Goal: Complete application form

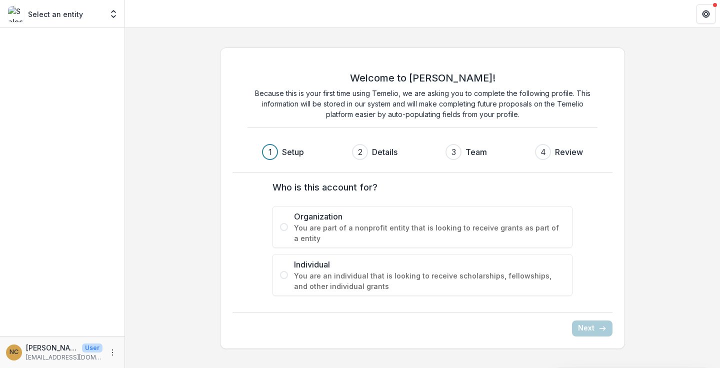
click at [284, 276] on span at bounding box center [284, 275] width 8 height 8
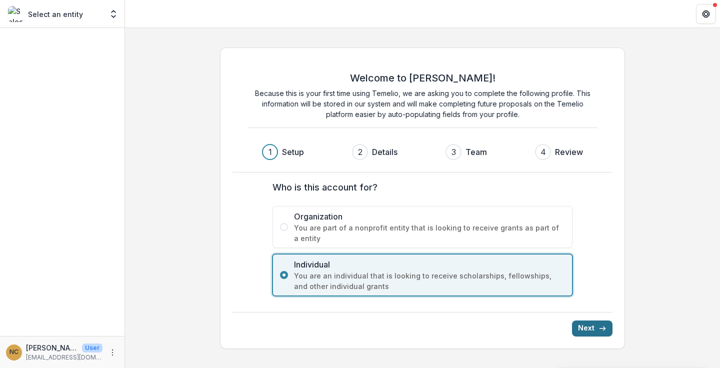
click at [592, 327] on button "Next" at bounding box center [592, 328] width 40 height 16
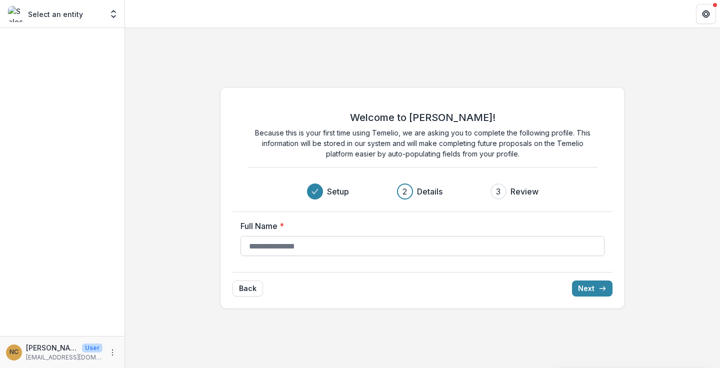
click at [260, 239] on input "Full Name *" at bounding box center [422, 246] width 364 height 20
type input "**********"
click at [587, 291] on button "Next" at bounding box center [592, 288] width 40 height 16
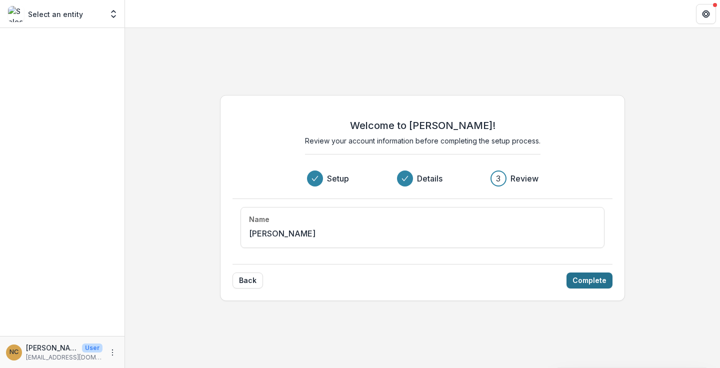
click at [586, 281] on button "Complete" at bounding box center [589, 280] width 46 height 16
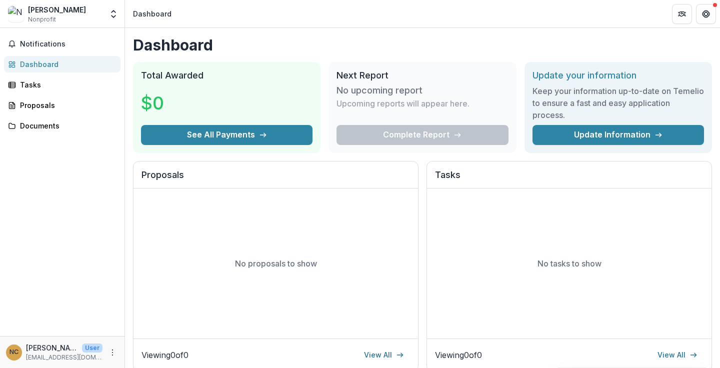
click at [366, 42] on h1 "Dashboard" at bounding box center [422, 45] width 579 height 18
click at [31, 84] on div "Tasks" at bounding box center [66, 84] width 92 height 10
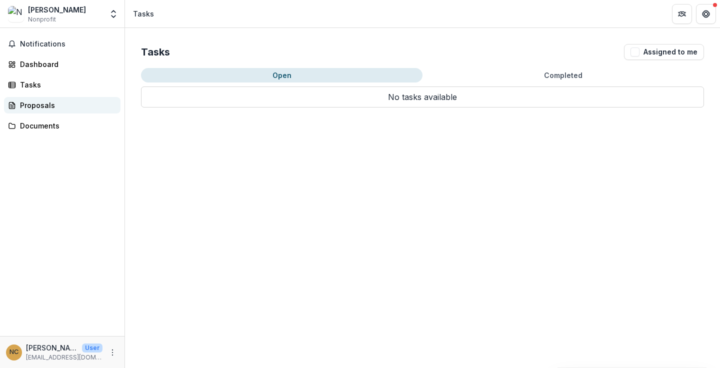
click at [31, 104] on div "Proposals" at bounding box center [66, 105] width 92 height 10
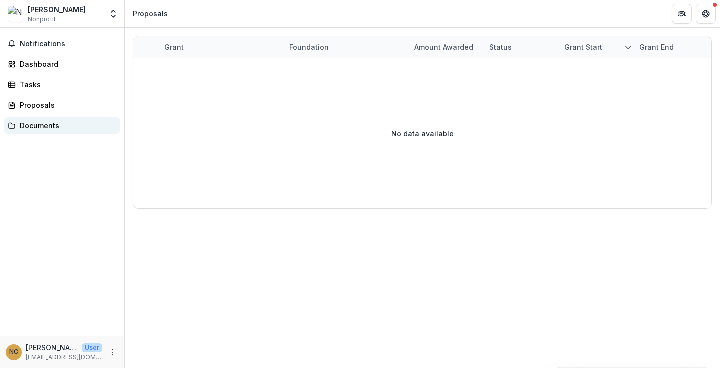
click at [30, 126] on div "Documents" at bounding box center [66, 125] width 92 height 10
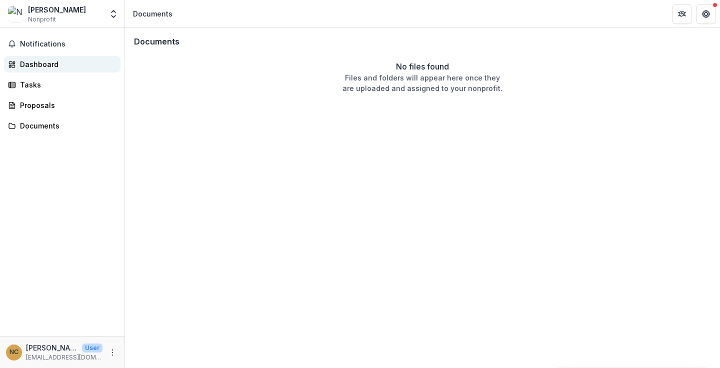
click at [42, 62] on div "Dashboard" at bounding box center [66, 64] width 92 height 10
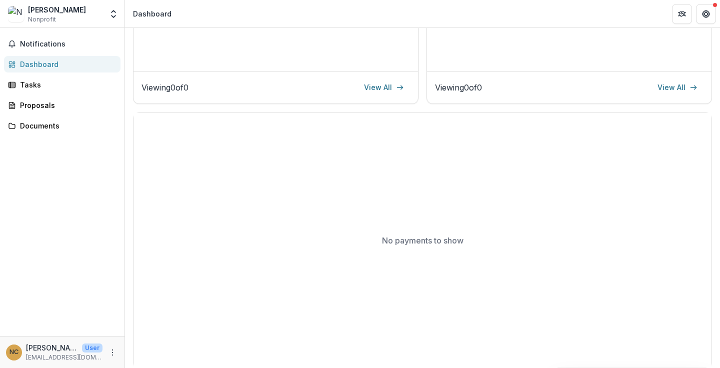
scroll to position [275, 0]
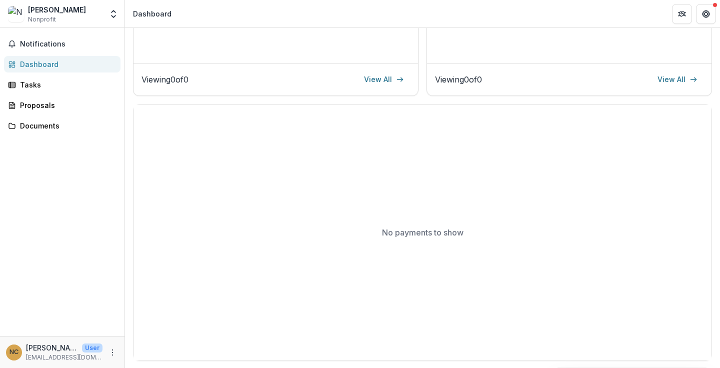
click at [45, 353] on p "[EMAIL_ADDRESS][DOMAIN_NAME]" at bounding box center [64, 357] width 76 height 9
click at [48, 42] on span "Notifications" at bounding box center [68, 44] width 96 height 8
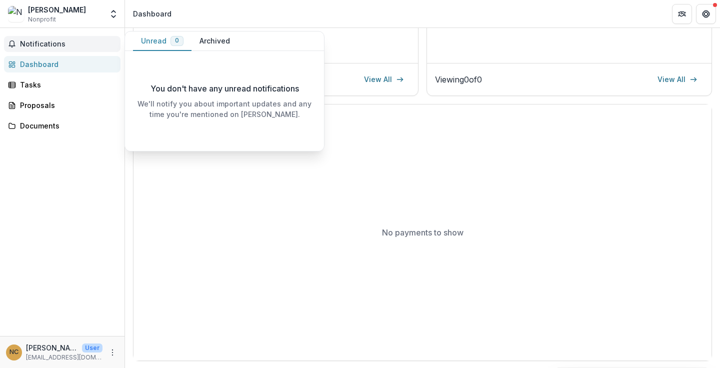
click at [85, 149] on div "Notifications Unread 0 Archived You don't have any unread notifications We'll n…" at bounding box center [62, 182] width 124 height 308
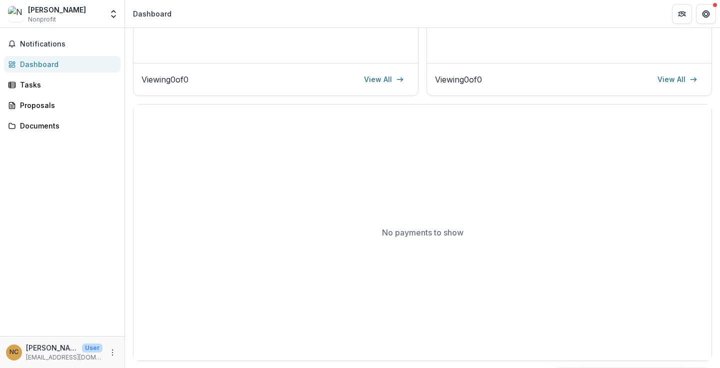
click at [312, 12] on header "Dashboard" at bounding box center [422, 13] width 595 height 27
